Goal: Find specific page/section: Find specific page/section

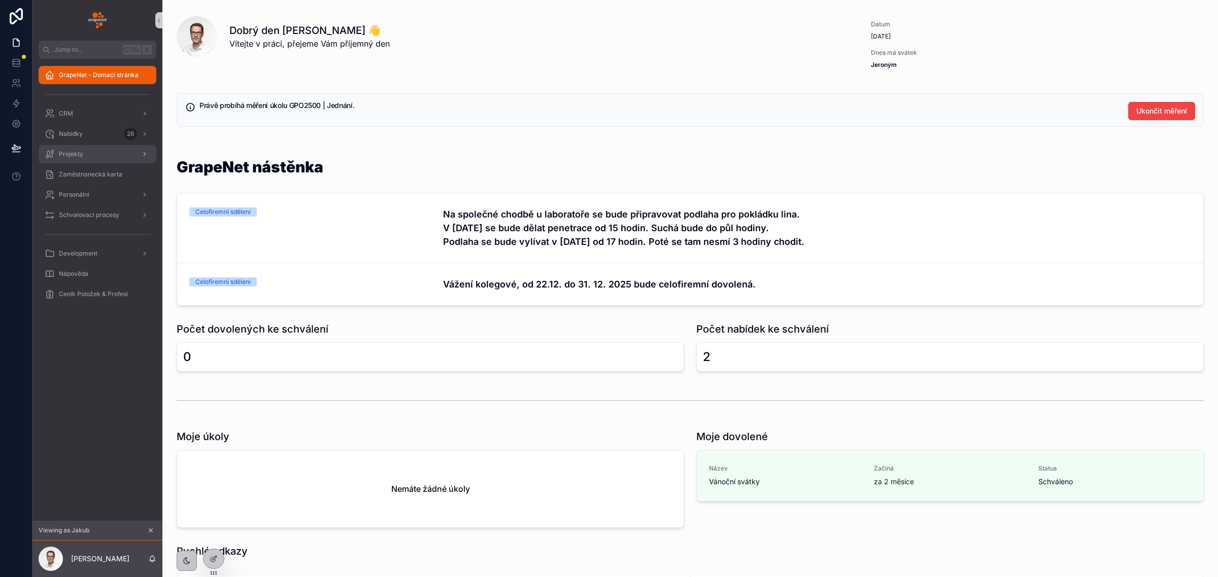
click at [72, 158] on div "Projekty" at bounding box center [98, 154] width 106 height 16
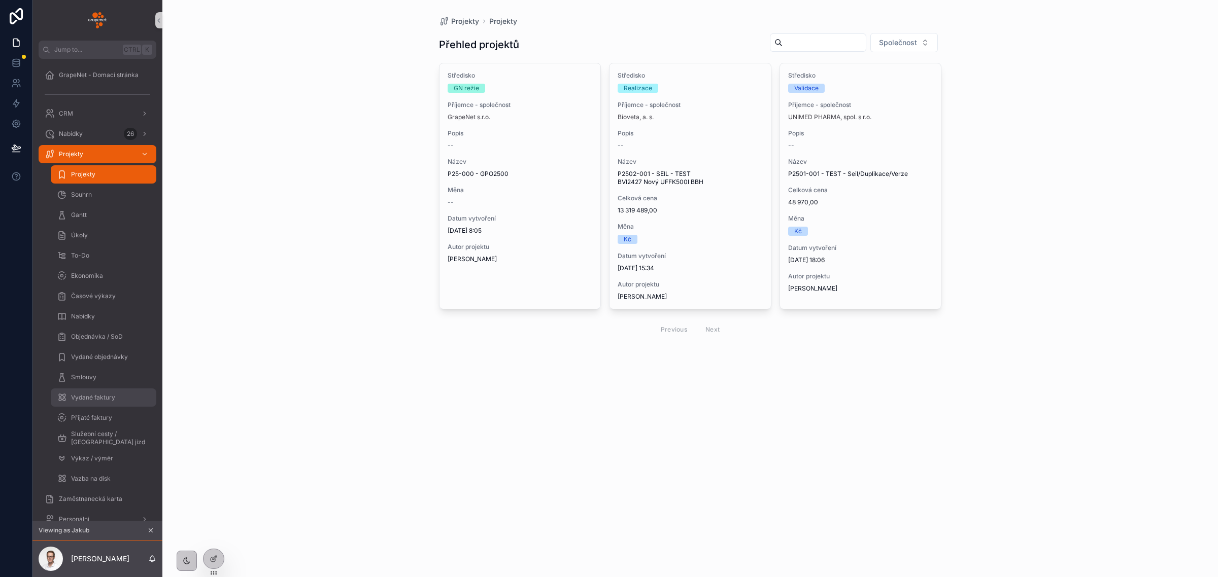
click at [95, 401] on span "Vydané faktury" at bounding box center [93, 398] width 44 height 8
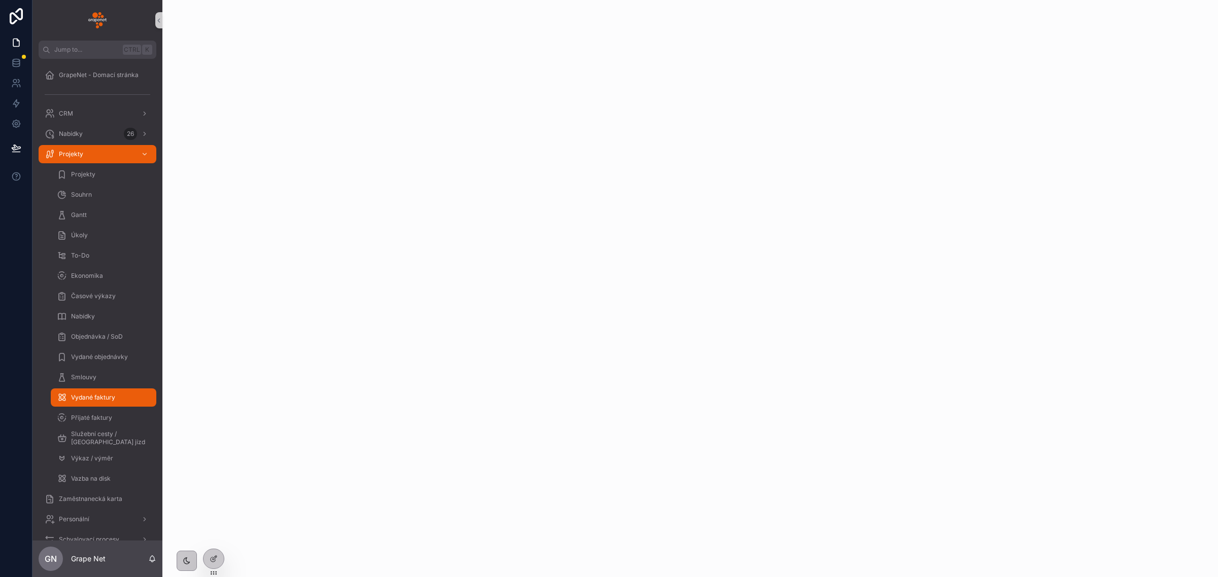
drag, startPoint x: 0, startPoint y: 0, endPoint x: 734, endPoint y: 103, distance: 741.4
click at [729, 102] on div "scrollable content" at bounding box center [689, 288] width 1055 height 577
click at [211, 558] on icon at bounding box center [213, 560] width 5 height 5
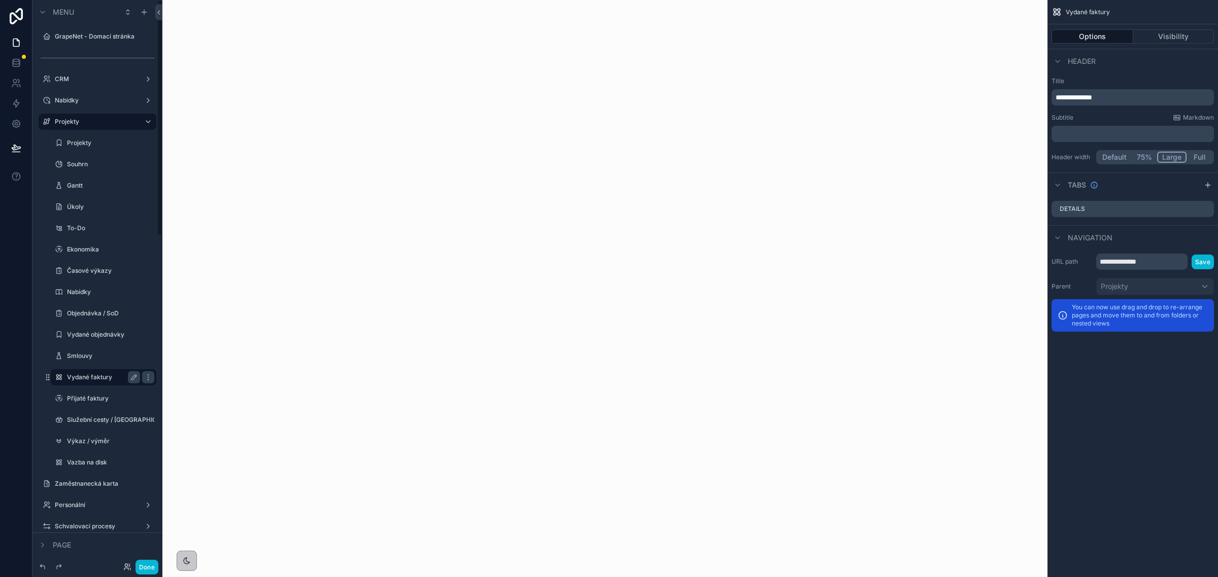
click at [111, 374] on label "Vydané faktury" at bounding box center [101, 377] width 69 height 8
click at [74, 397] on label "Přijaté faktury" at bounding box center [101, 399] width 69 height 8
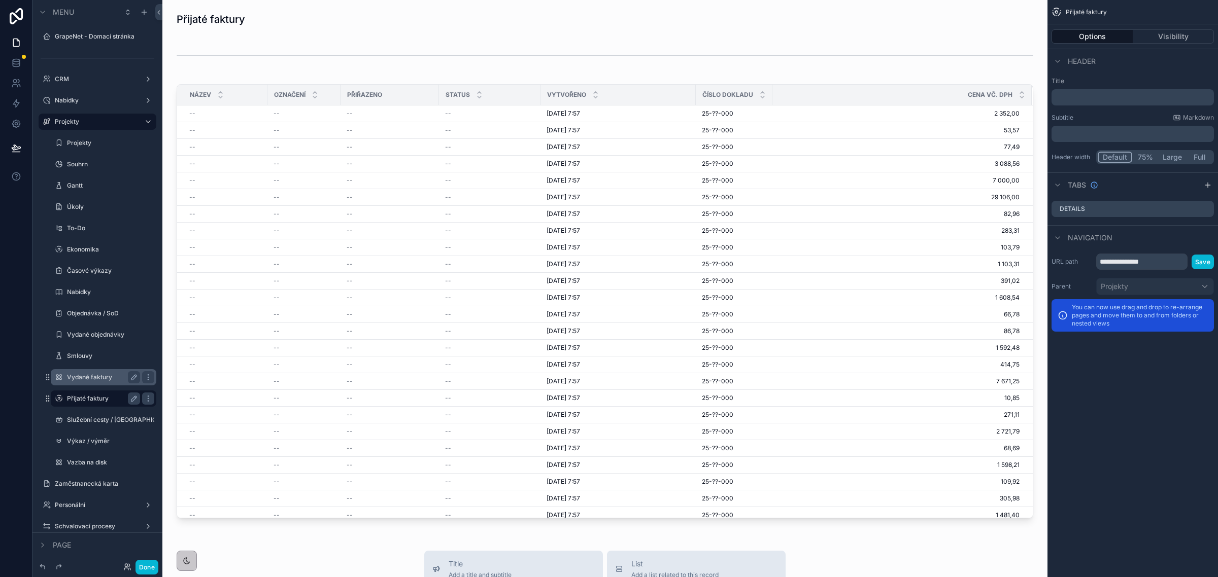
click at [77, 374] on label "Vydané faktury" at bounding box center [101, 377] width 69 height 8
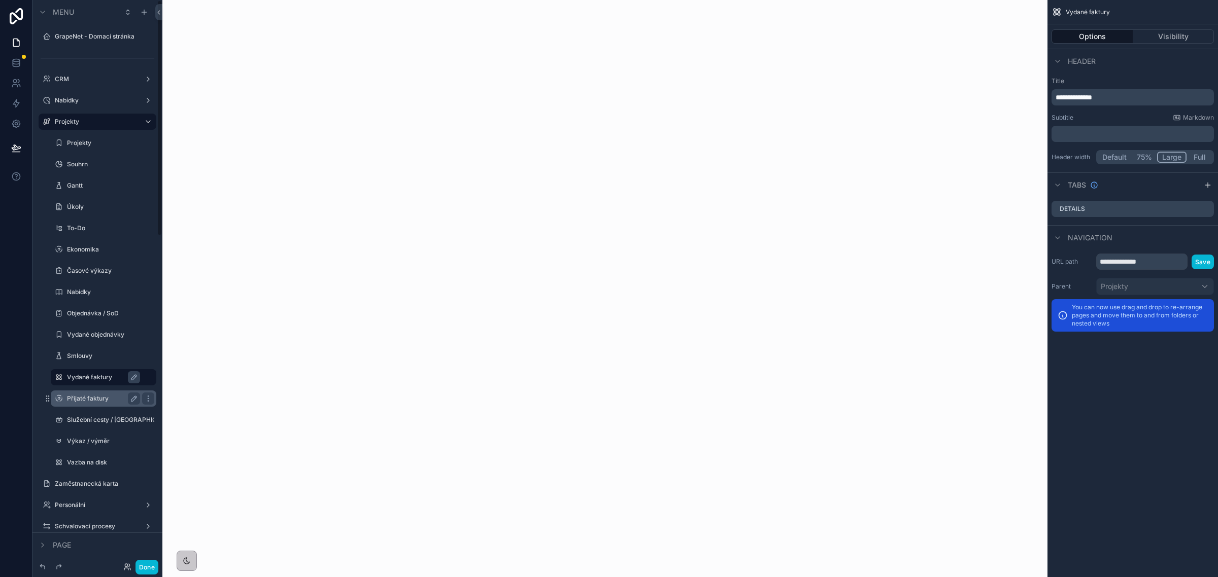
click at [442, 289] on div "scrollable content" at bounding box center [604, 288] width 885 height 577
click at [149, 567] on button "Done" at bounding box center [146, 567] width 23 height 15
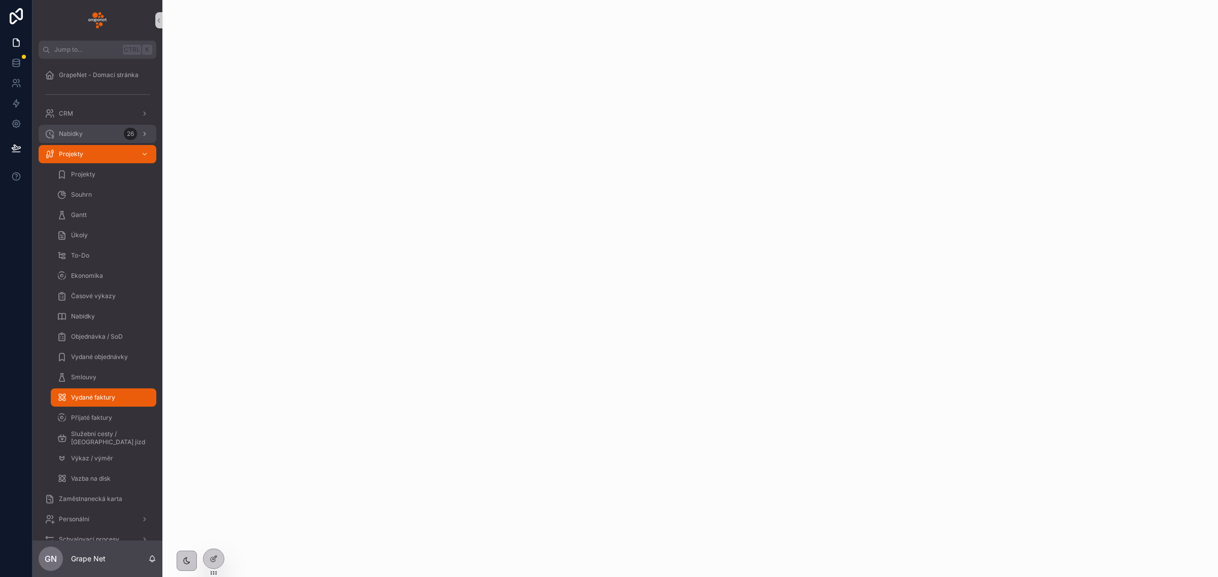
click at [93, 135] on div "Nabídky 26" at bounding box center [98, 134] width 106 height 16
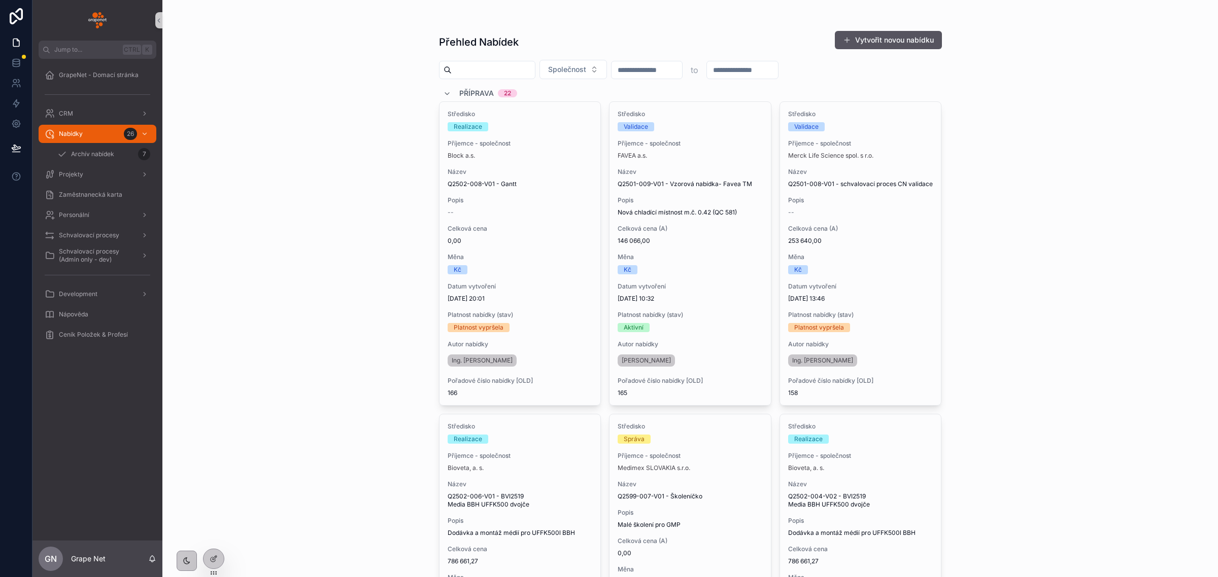
click at [500, 67] on input "scrollable content" at bounding box center [493, 70] width 83 height 14
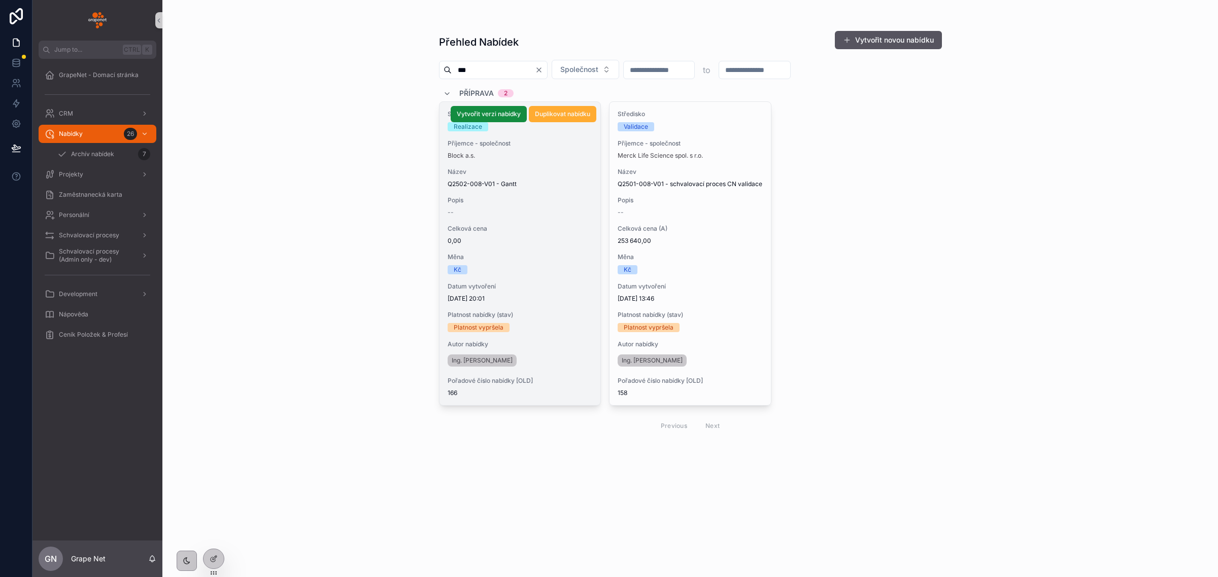
type input "***"
click at [567, 238] on span "0,00" at bounding box center [520, 241] width 145 height 8
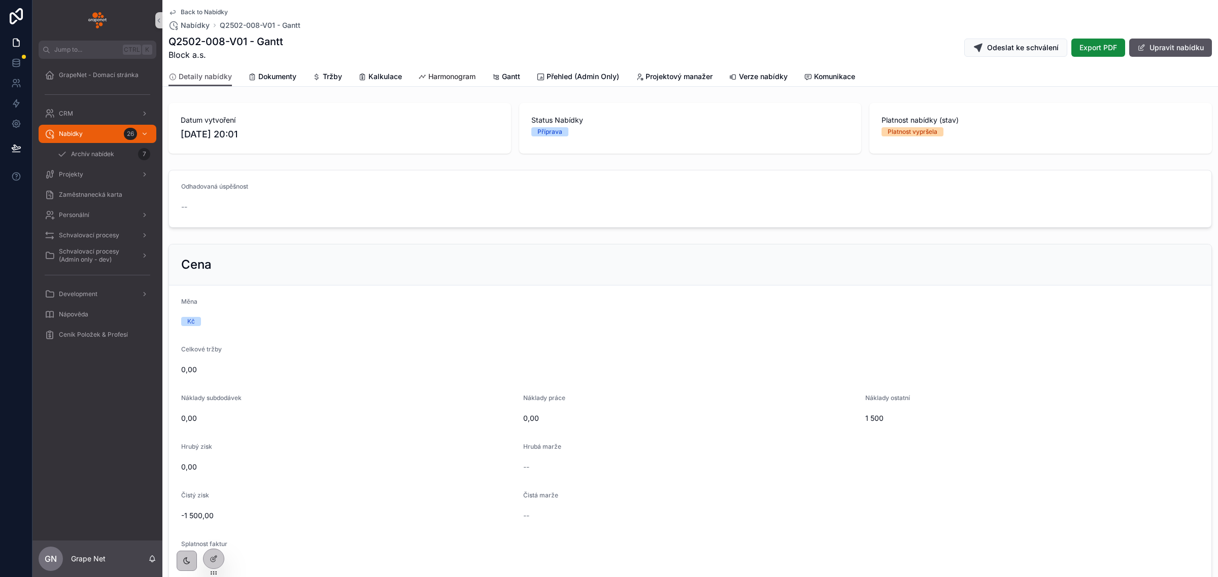
click at [457, 80] on span "Harmonogram" at bounding box center [451, 77] width 47 height 10
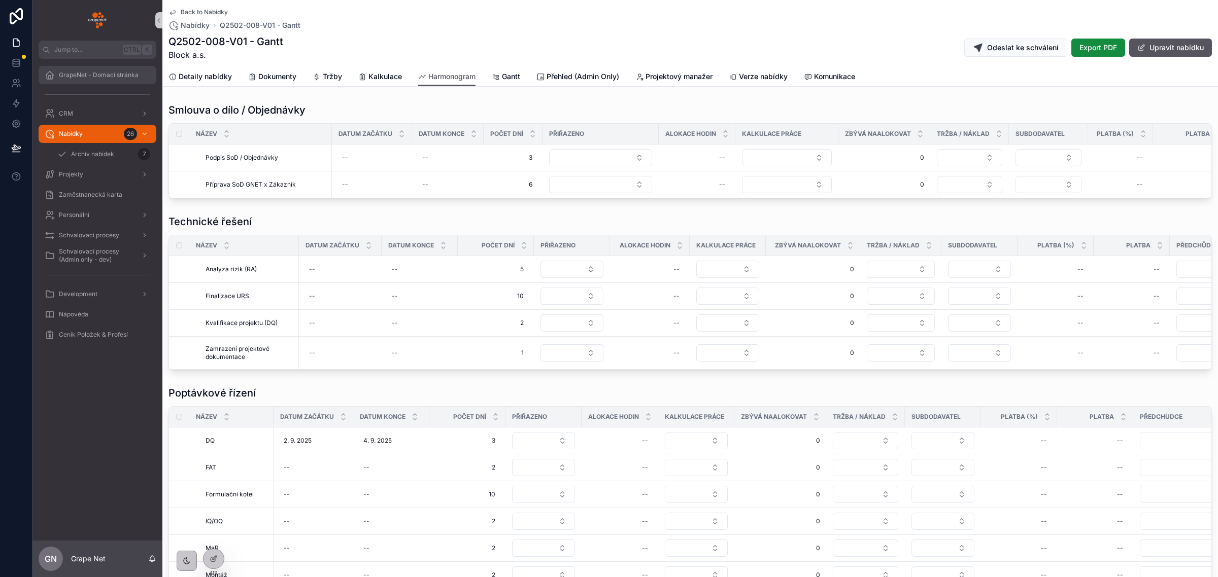
click at [75, 71] on span "GrapeNet - Domací stránka" at bounding box center [99, 75] width 80 height 8
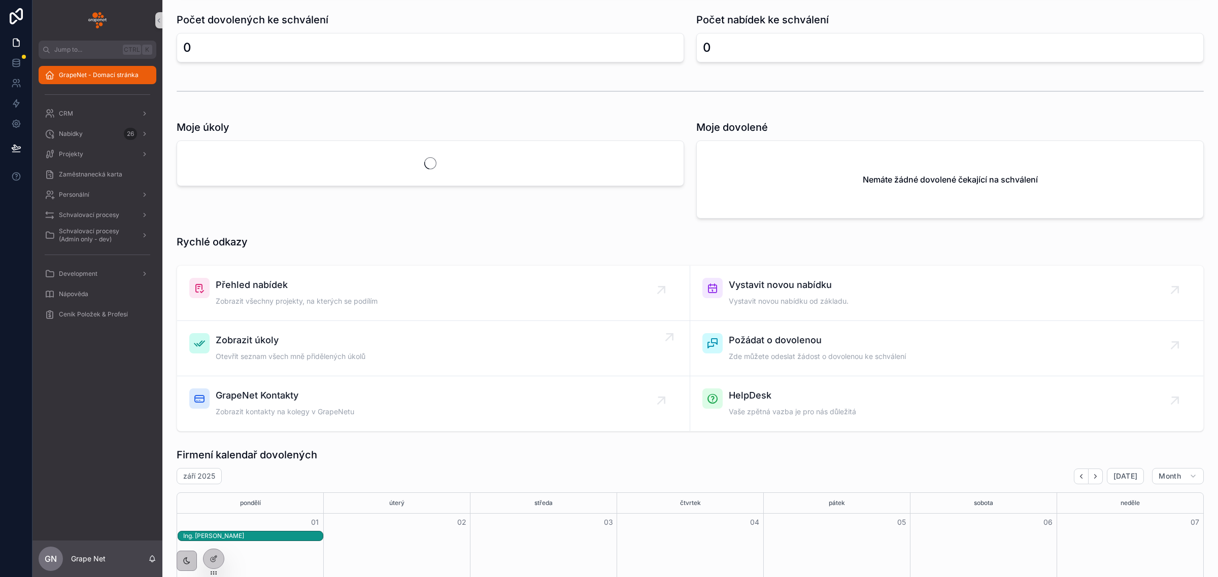
scroll to position [211, 0]
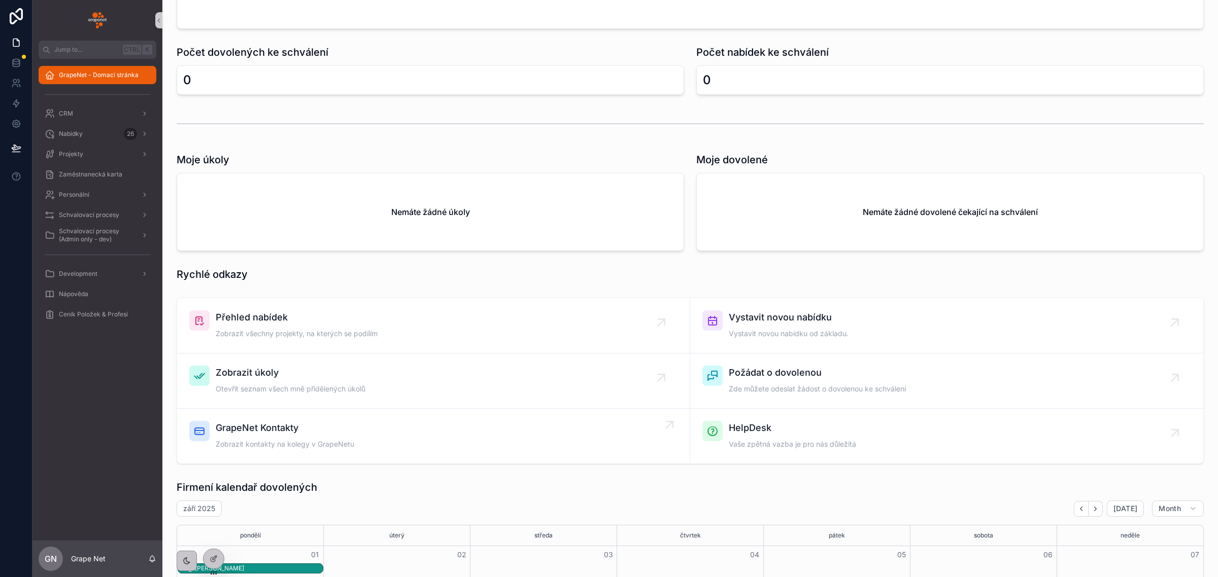
click at [374, 440] on div "GrapeNet Kontakty Zobrazit kontakty na kolegy v GrapeNetu" at bounding box center [433, 436] width 488 height 30
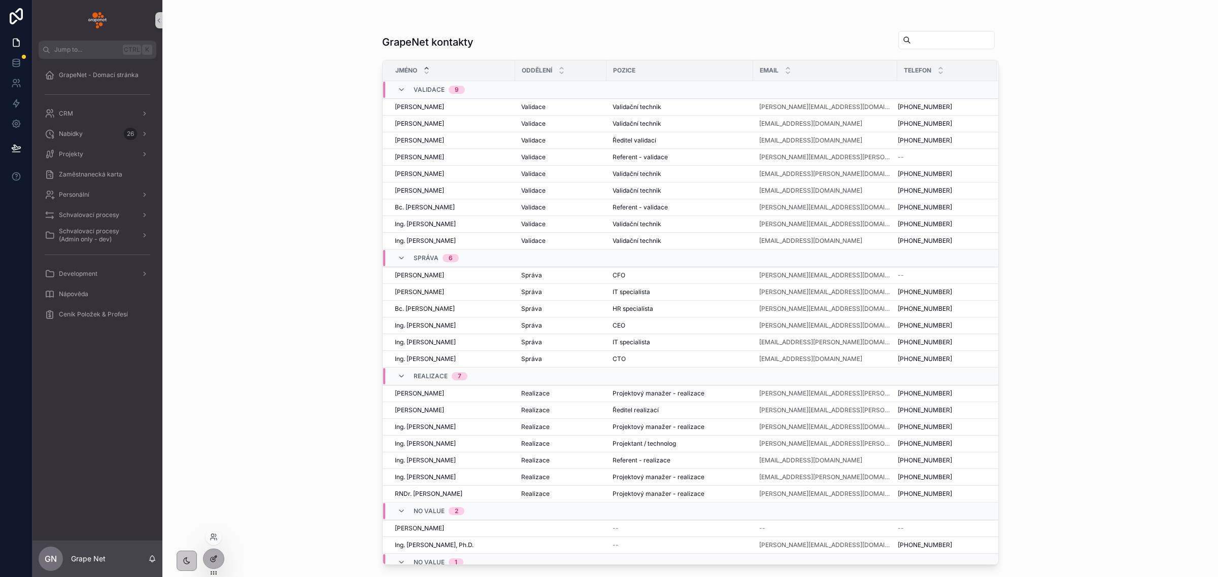
click at [220, 557] on div at bounding box center [213, 559] width 20 height 19
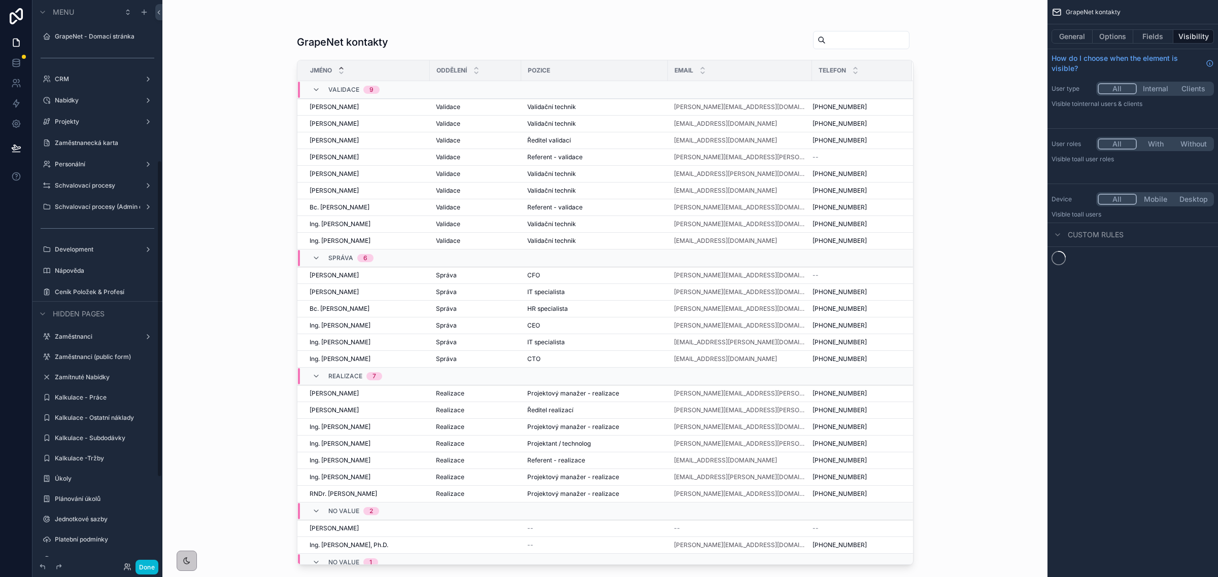
scroll to position [287, 0]
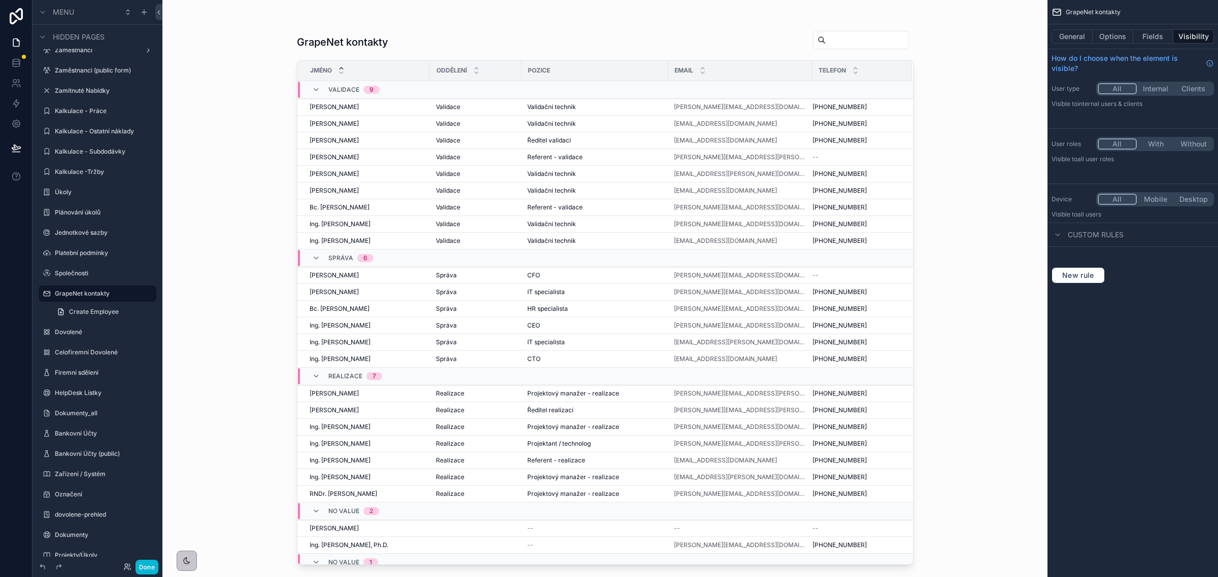
click at [389, 106] on div "scrollable content" at bounding box center [605, 282] width 649 height 565
click at [1067, 33] on button "General" at bounding box center [1071, 36] width 41 height 14
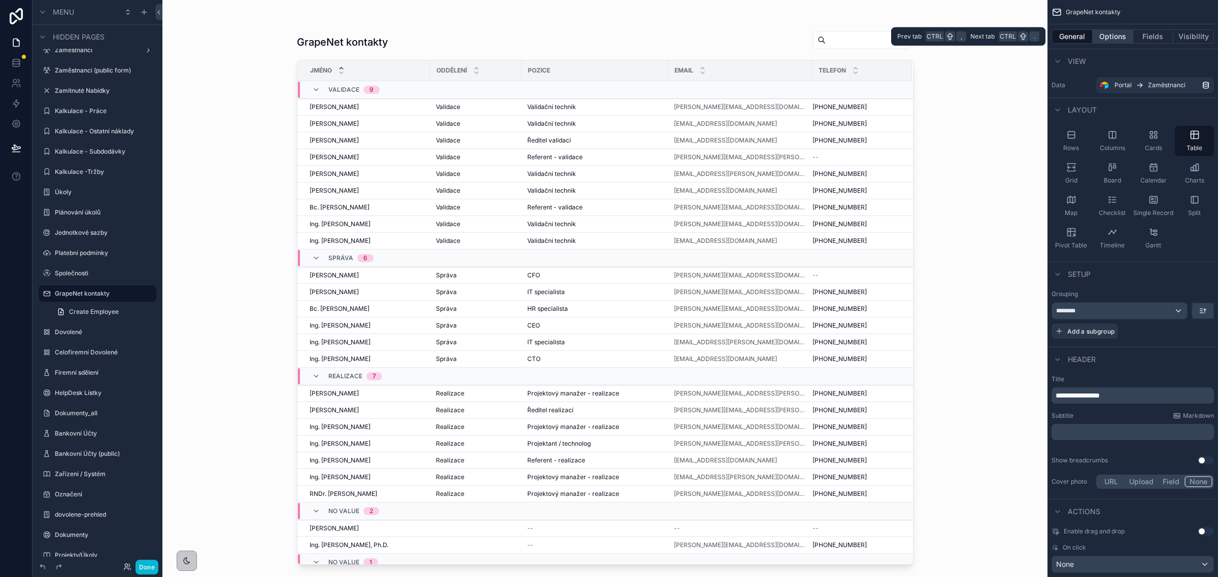
click at [1108, 41] on button "Options" at bounding box center [1112, 36] width 41 height 14
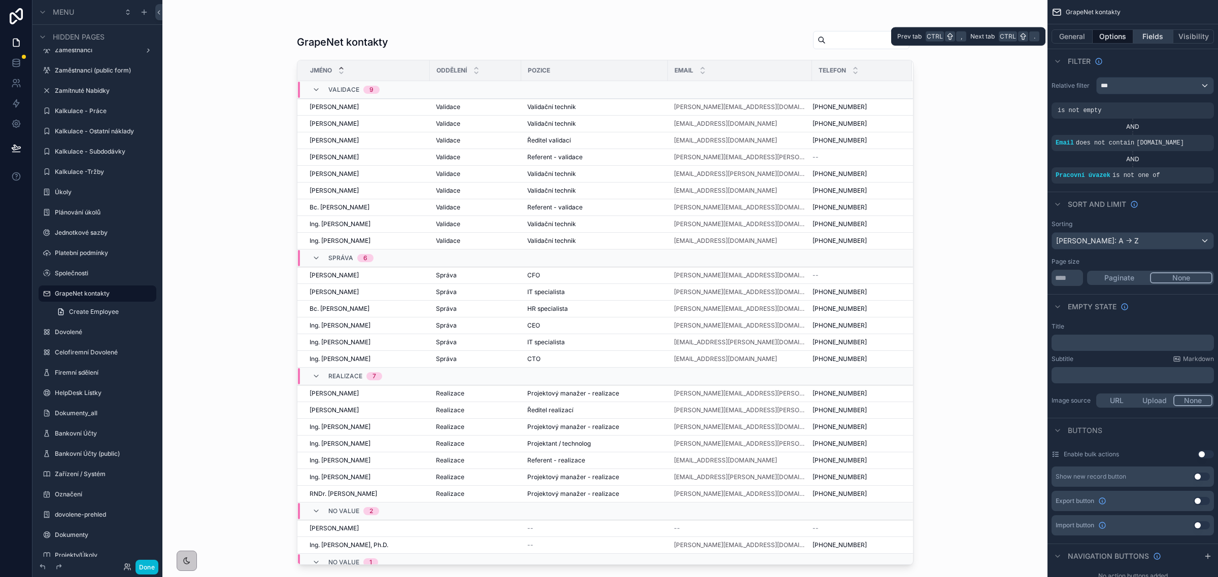
click at [1143, 35] on button "Fields" at bounding box center [1153, 36] width 41 height 14
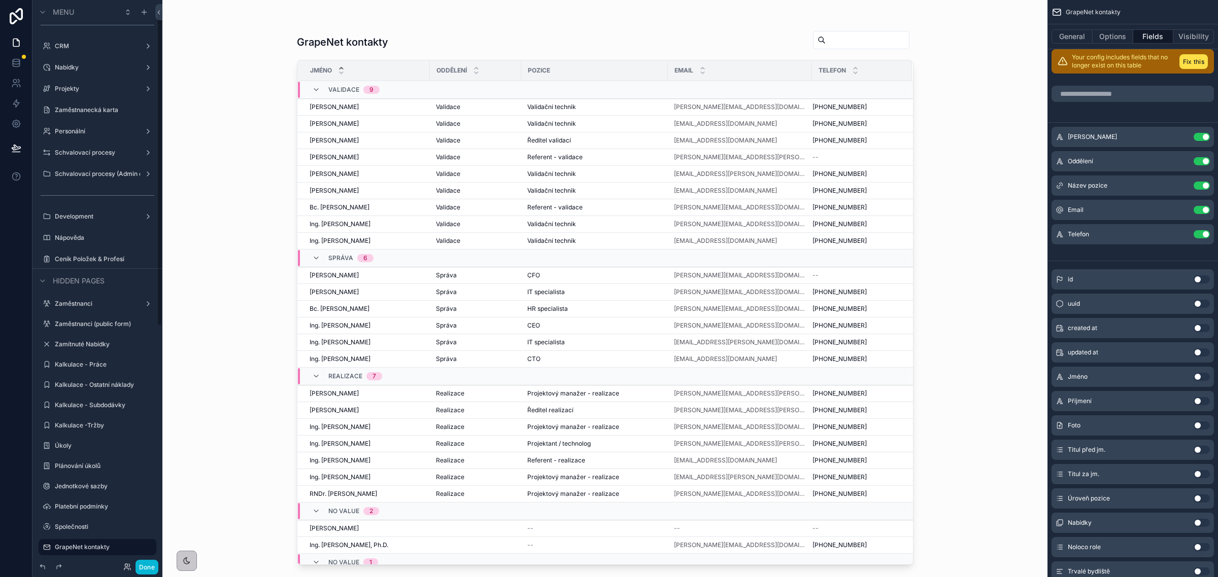
scroll to position [0, 0]
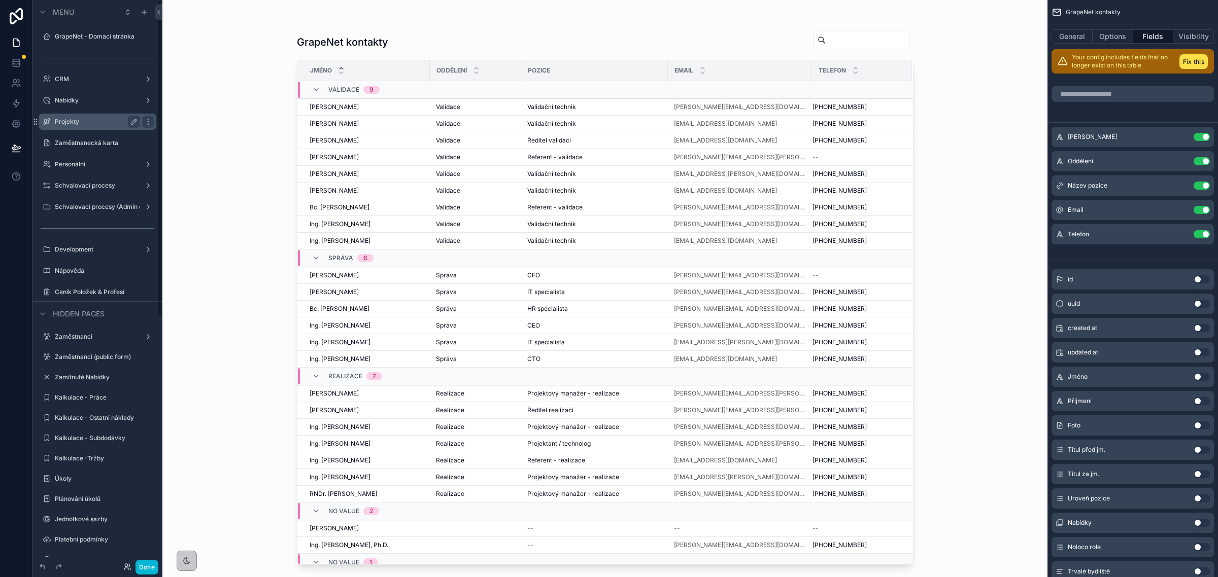
click at [80, 126] on div "Projekty" at bounding box center [97, 122] width 85 height 12
click at [79, 124] on label "Projekty" at bounding box center [95, 122] width 81 height 8
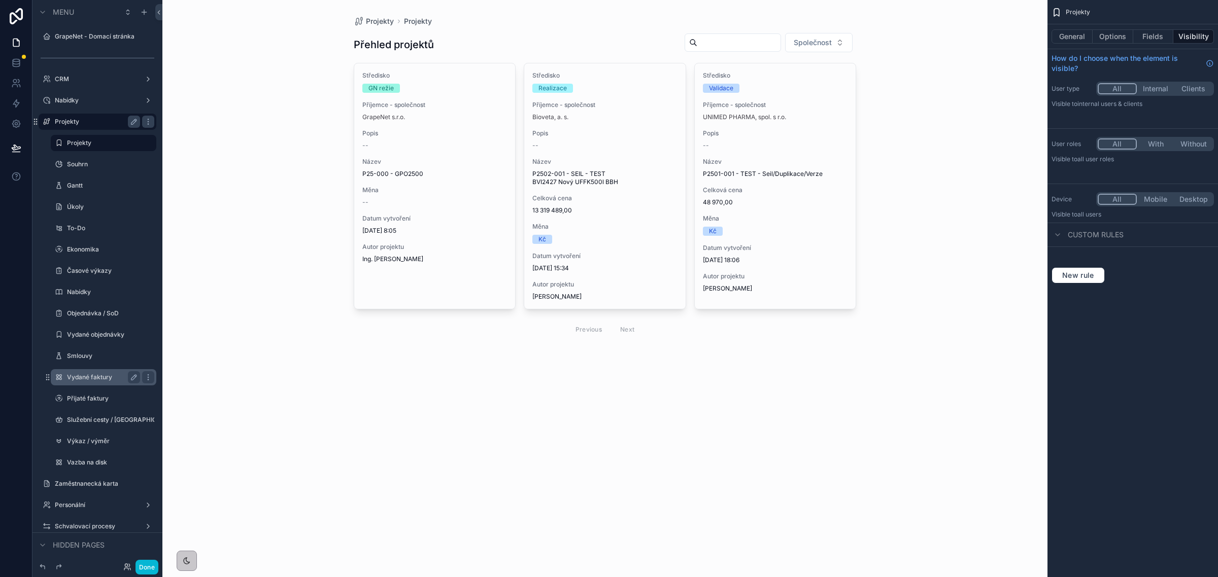
click at [90, 374] on label "Vydané faktury" at bounding box center [101, 377] width 69 height 8
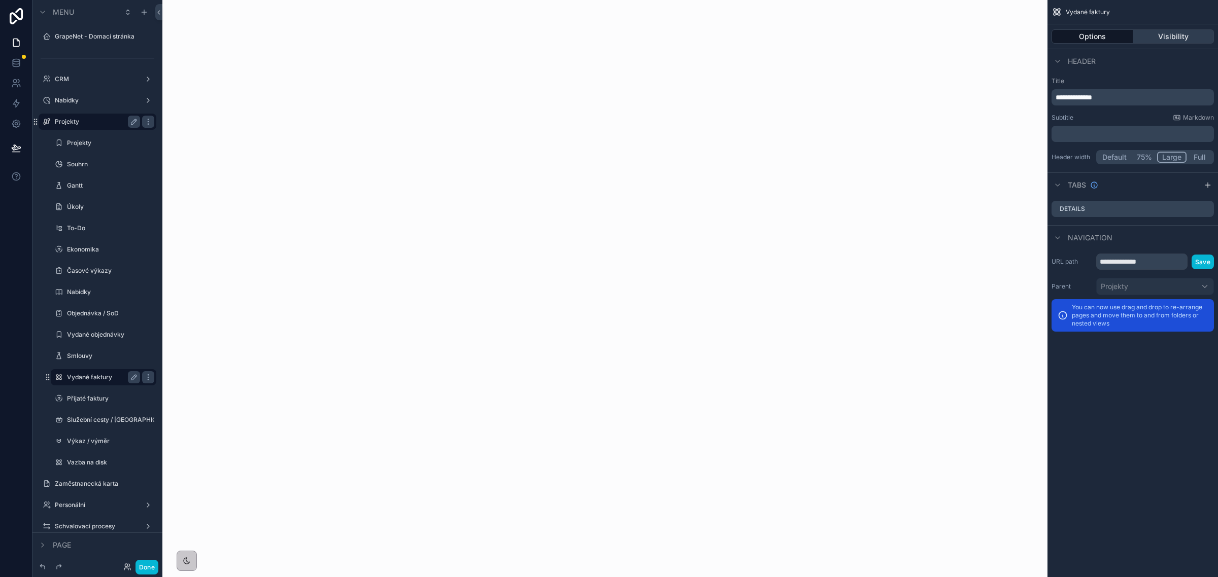
click at [1186, 35] on button "Visibility" at bounding box center [1173, 36] width 81 height 14
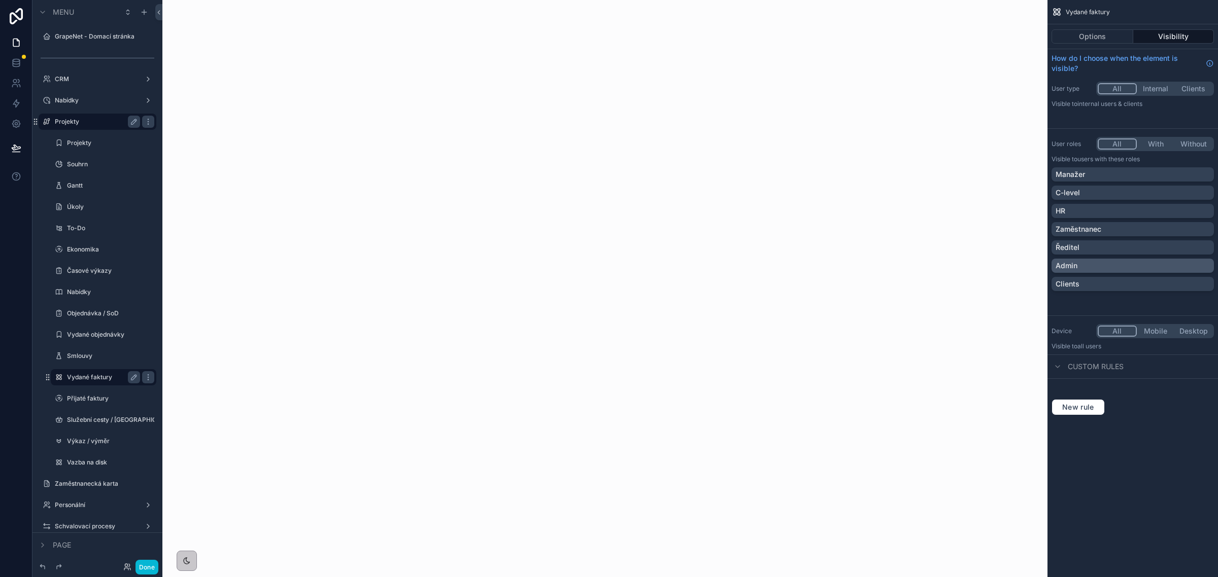
click at [1100, 259] on div "Admin" at bounding box center [1132, 266] width 162 height 14
click at [1152, 145] on button "With" at bounding box center [1156, 144] width 38 height 11
click at [1120, 147] on button "All" at bounding box center [1117, 144] width 38 height 11
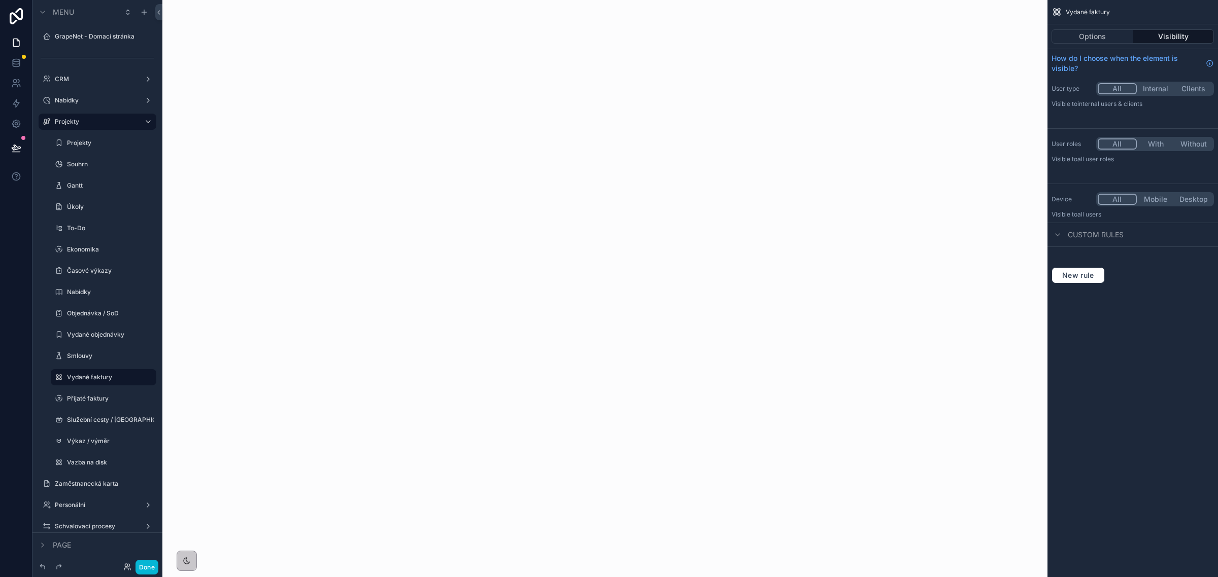
click at [1146, 141] on button "With" at bounding box center [1156, 144] width 38 height 11
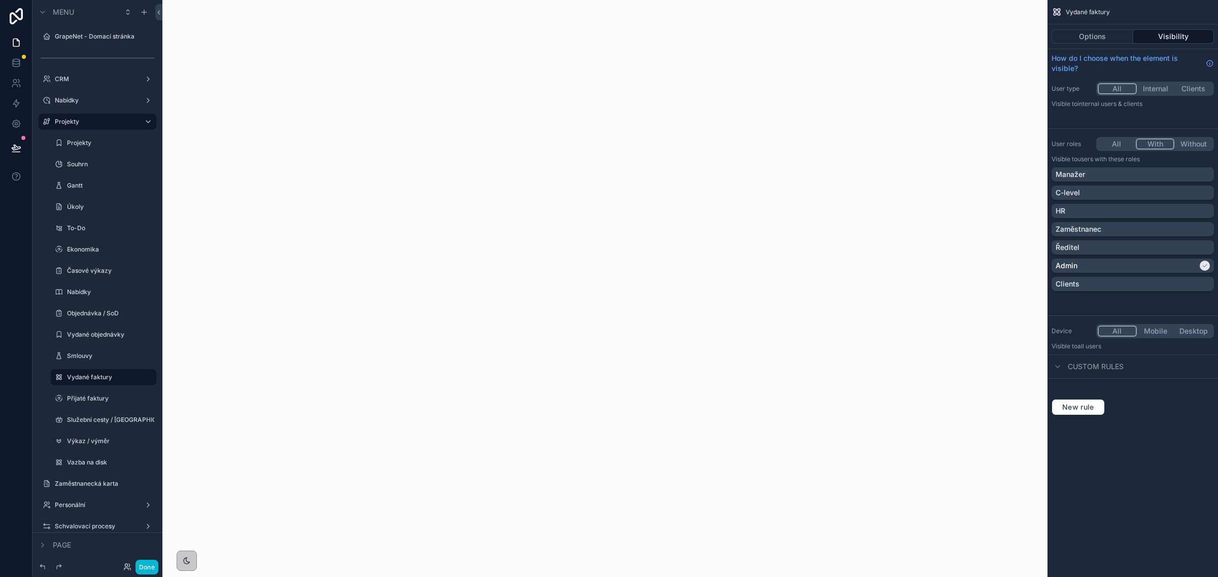
click at [1113, 146] on button "All" at bounding box center [1117, 144] width 38 height 11
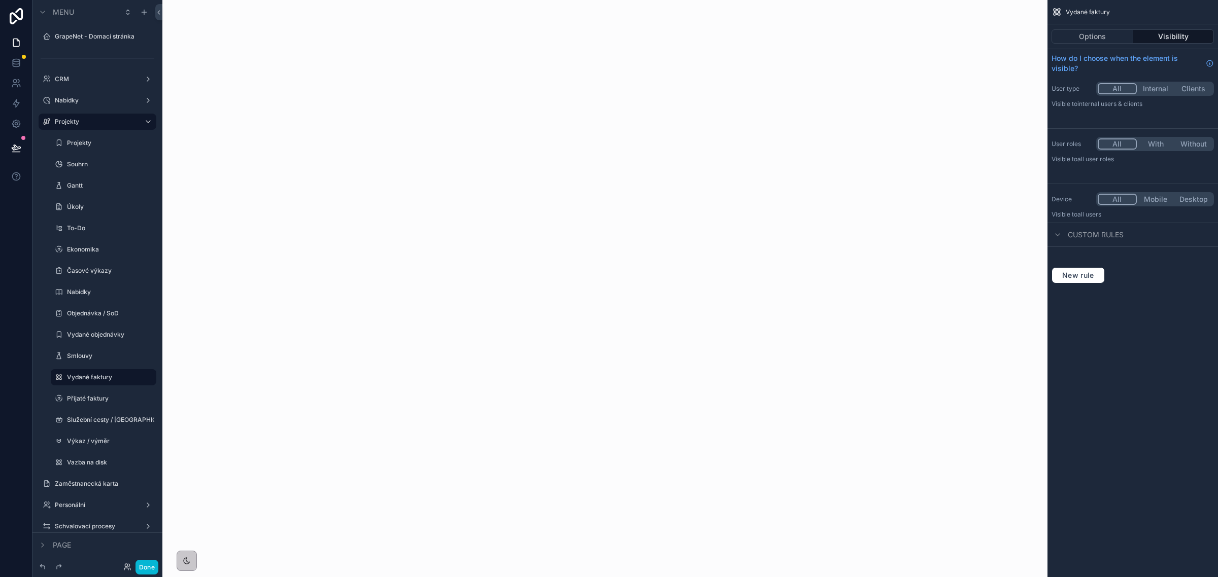
click at [1144, 384] on div "Vydané faktury Options Visibility How do I choose when the element is visible? …" at bounding box center [1132, 288] width 170 height 577
click at [18, 149] on icon at bounding box center [16, 147] width 9 height 5
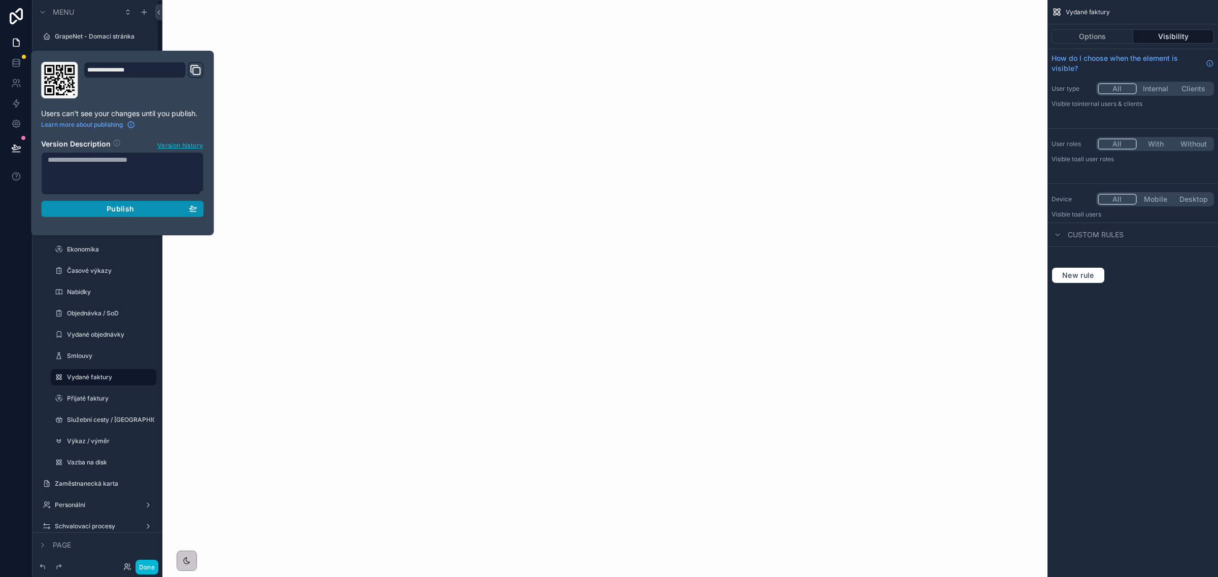
click at [107, 216] on button "Publish" at bounding box center [122, 209] width 162 height 16
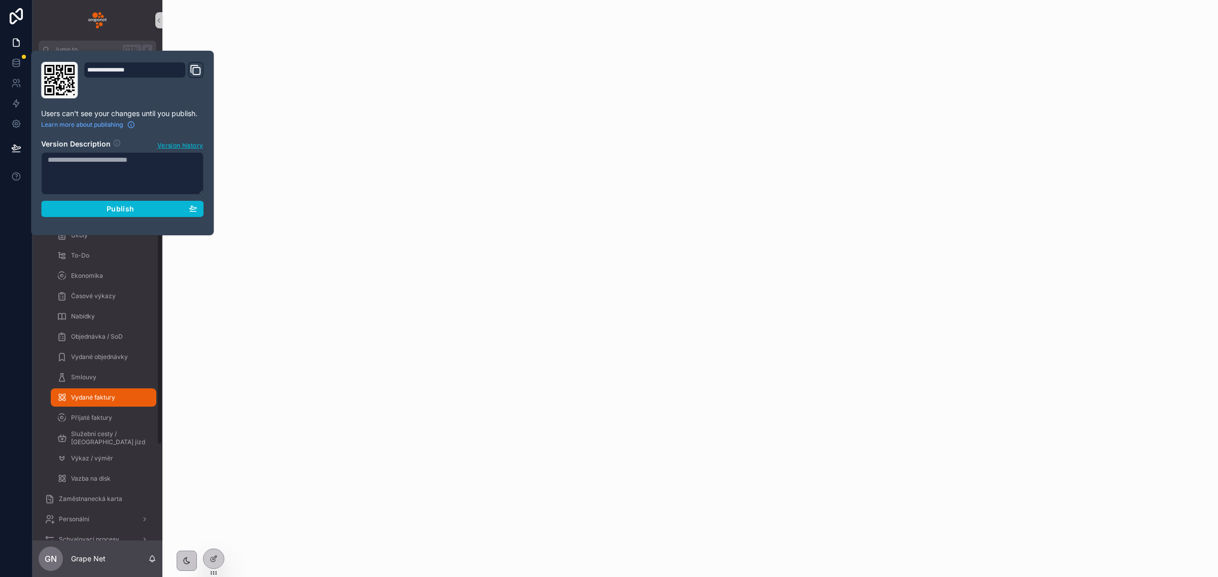
type input "**********"
click at [303, 320] on div "scrollable content" at bounding box center [689, 288] width 1055 height 577
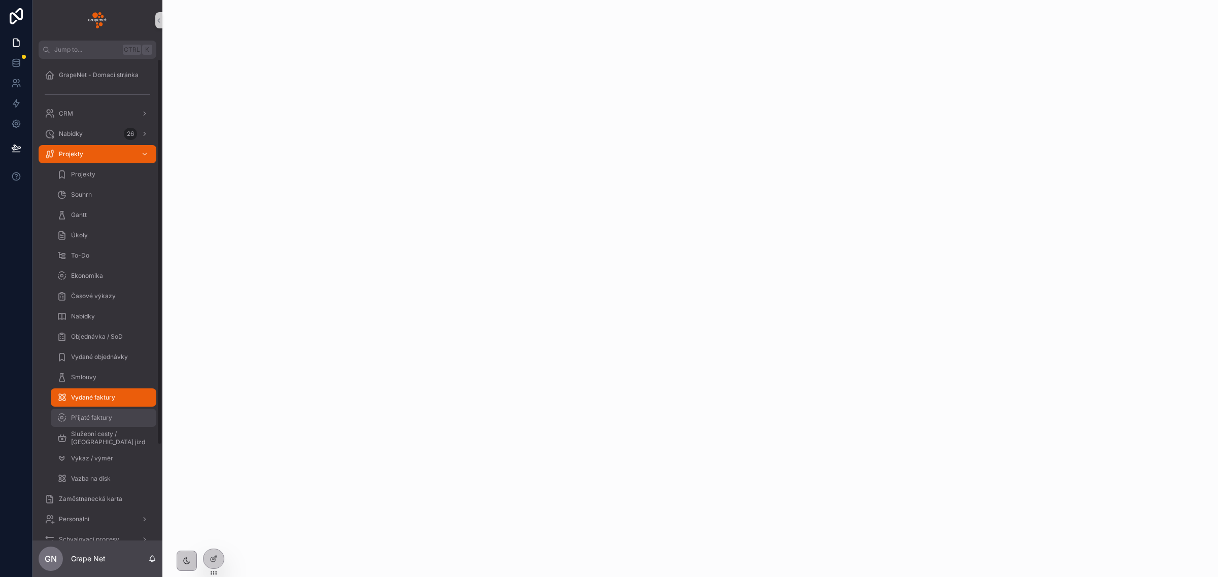
click at [99, 414] on span "Přijaté faktury" at bounding box center [91, 418] width 41 height 8
